Goal: Find specific page/section: Find specific page/section

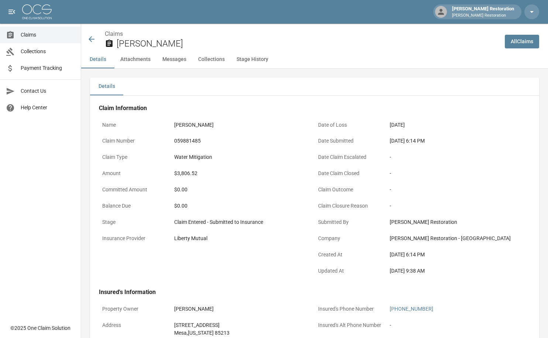
scroll to position [148, 0]
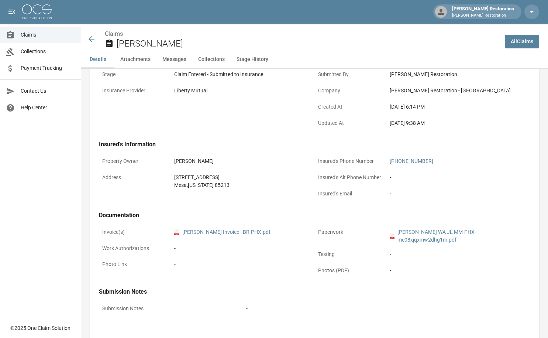
click at [92, 41] on icon at bounding box center [91, 39] width 9 height 9
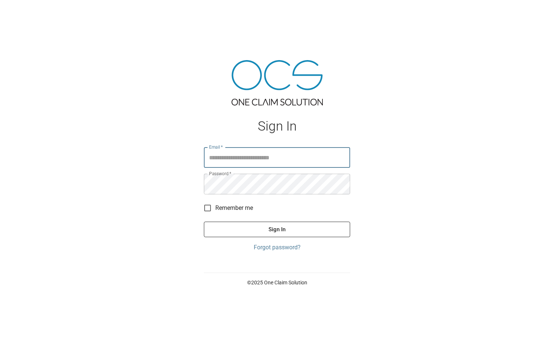
type input "**********"
click at [255, 228] on button "Sign In" at bounding box center [277, 230] width 146 height 16
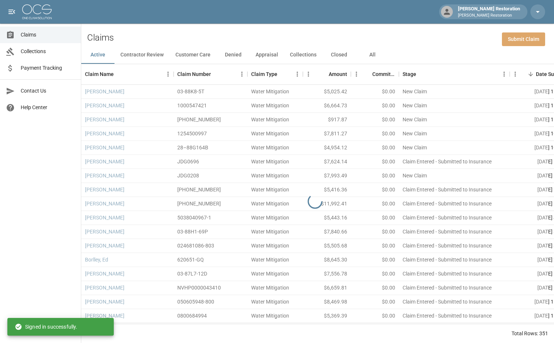
click at [520, 35] on link "Submit Claim" at bounding box center [523, 39] width 43 height 14
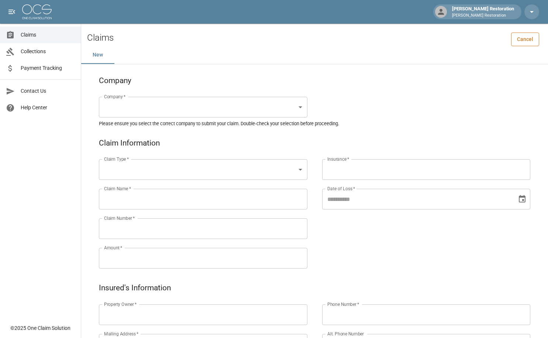
click at [526, 41] on link "Cancel" at bounding box center [525, 39] width 28 height 14
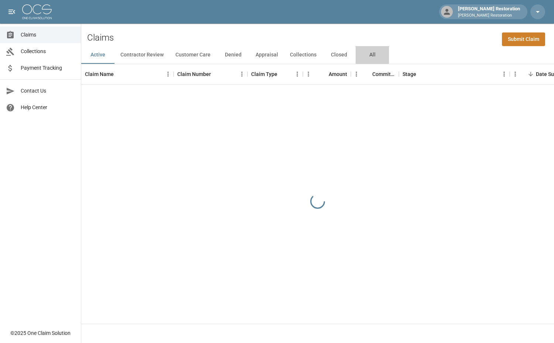
click at [369, 55] on button "All" at bounding box center [371, 55] width 33 height 18
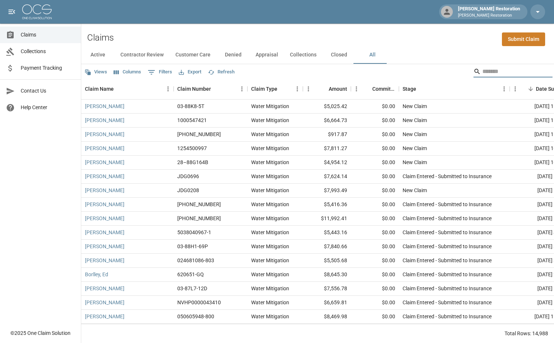
click at [513, 68] on input "Search" at bounding box center [511, 72] width 59 height 12
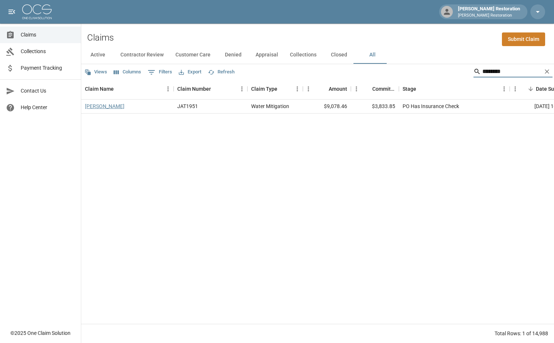
type input "********"
click at [124, 107] on link "Hetherington, Susan" at bounding box center [104, 106] width 39 height 7
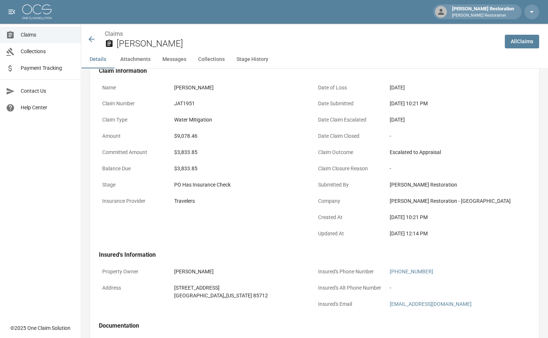
scroll to position [37, 0]
